Goal: Find specific page/section: Find specific page/section

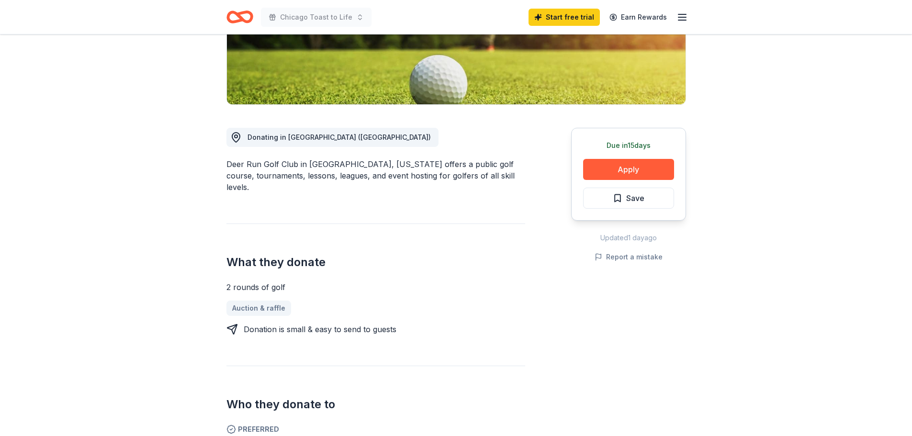
scroll to position [144, 0]
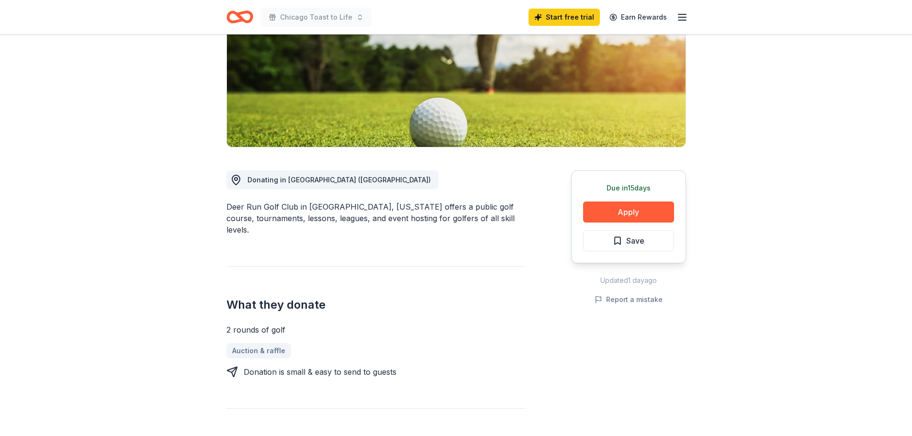
drag, startPoint x: 306, startPoint y: 206, endPoint x: 358, endPoint y: 211, distance: 52.4
click at [358, 211] on div "Deer Run Golf Club in [GEOGRAPHIC_DATA], [US_STATE] offers a public golf course…" at bounding box center [375, 218] width 299 height 34
click at [359, 210] on div "Deer Run Golf Club in [GEOGRAPHIC_DATA], [US_STATE] offers a public golf course…" at bounding box center [375, 218] width 299 height 34
drag, startPoint x: 360, startPoint y: 210, endPoint x: 329, endPoint y: 208, distance: 31.2
click at [329, 208] on div "Deer Run Golf Club in [GEOGRAPHIC_DATA], [US_STATE] offers a public golf course…" at bounding box center [375, 218] width 299 height 34
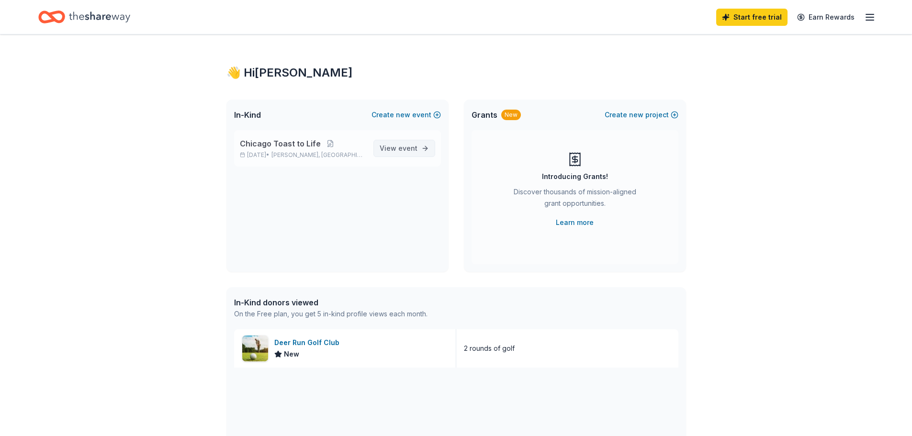
click at [396, 140] on link "View event" at bounding box center [404, 148] width 62 height 17
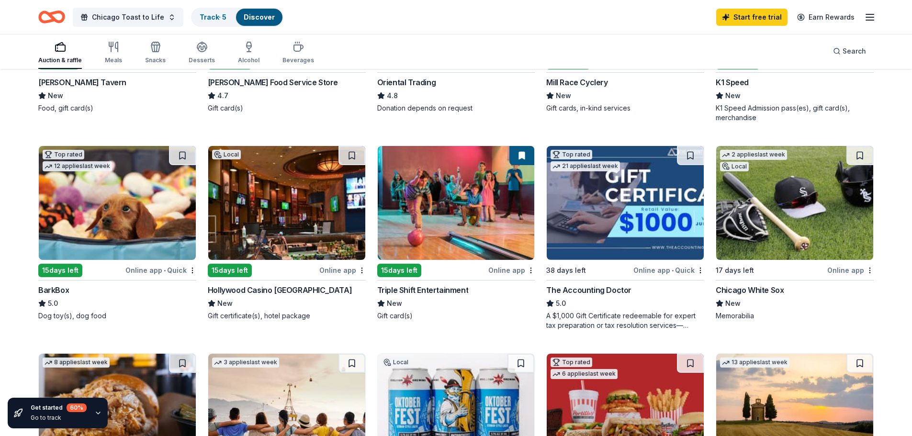
scroll to position [239, 0]
